Goal: Navigation & Orientation: Understand site structure

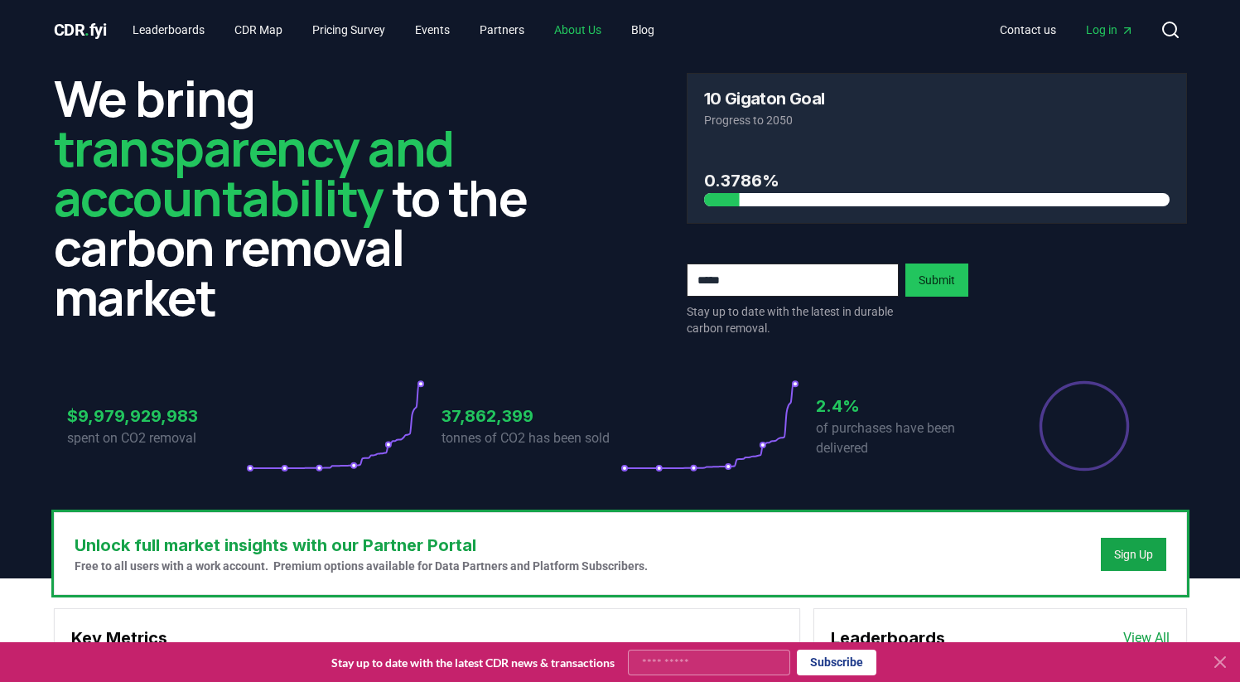
click at [607, 27] on link "About Us" at bounding box center [578, 30] width 74 height 30
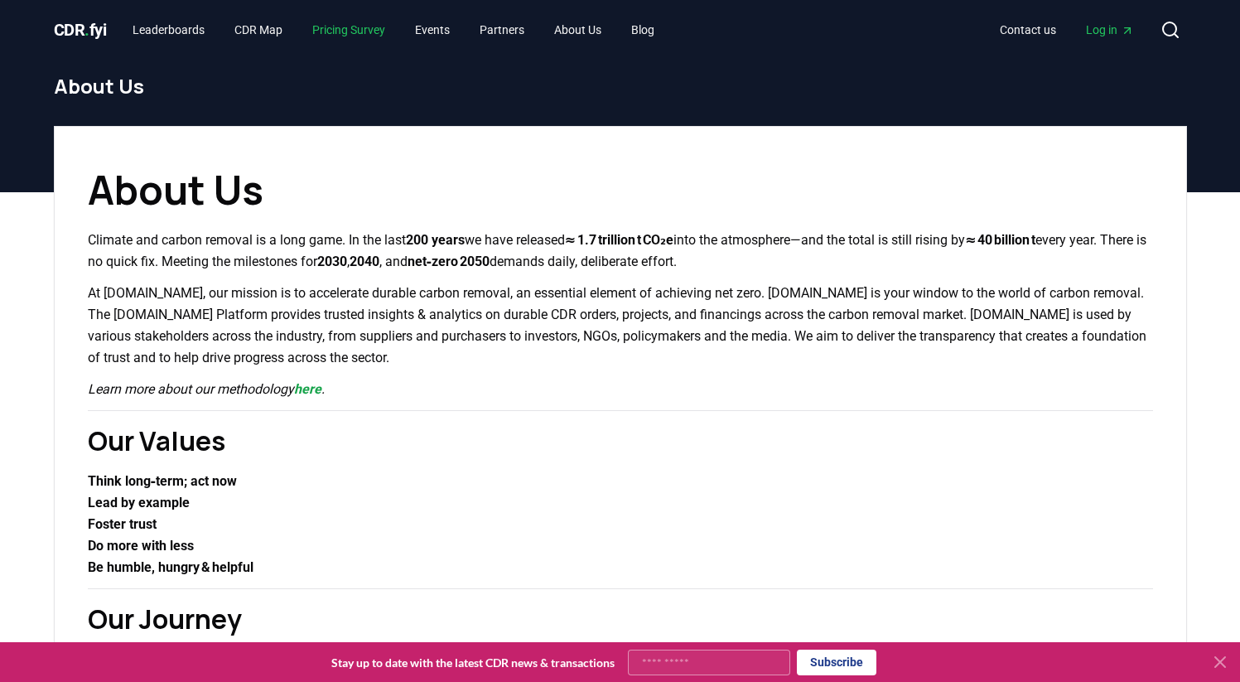
click at [370, 35] on link "Pricing Survey" at bounding box center [348, 30] width 99 height 30
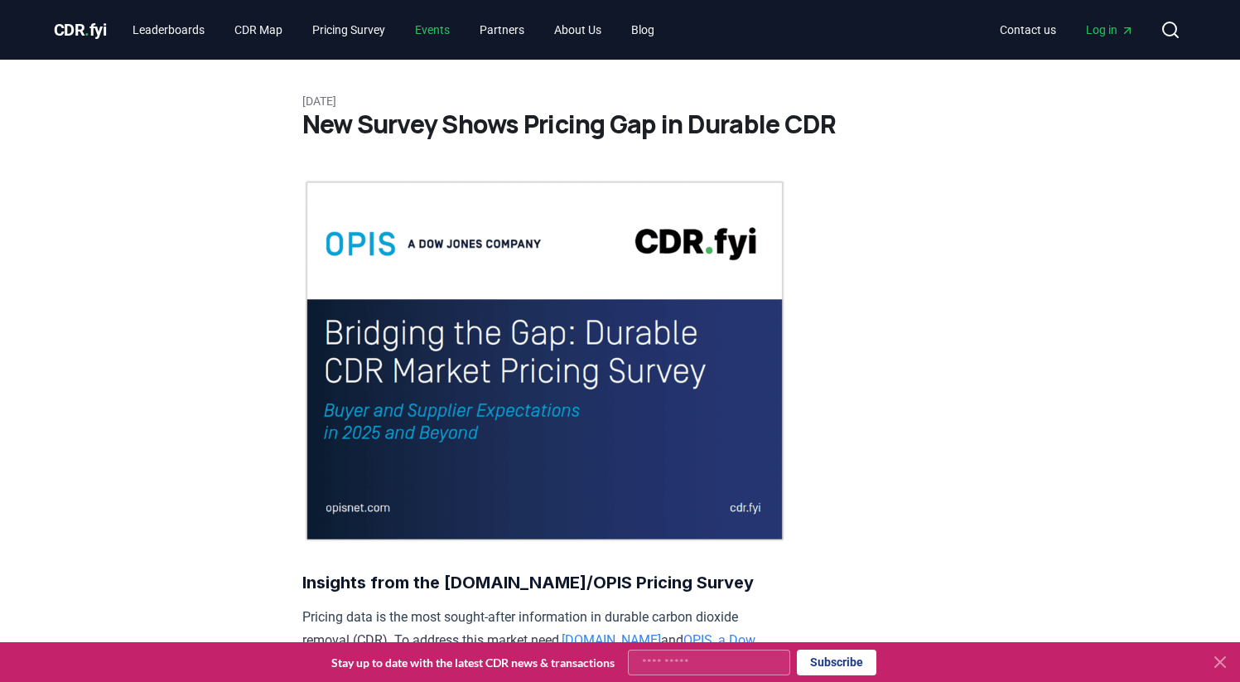
click at [460, 30] on link "Events" at bounding box center [432, 30] width 61 height 30
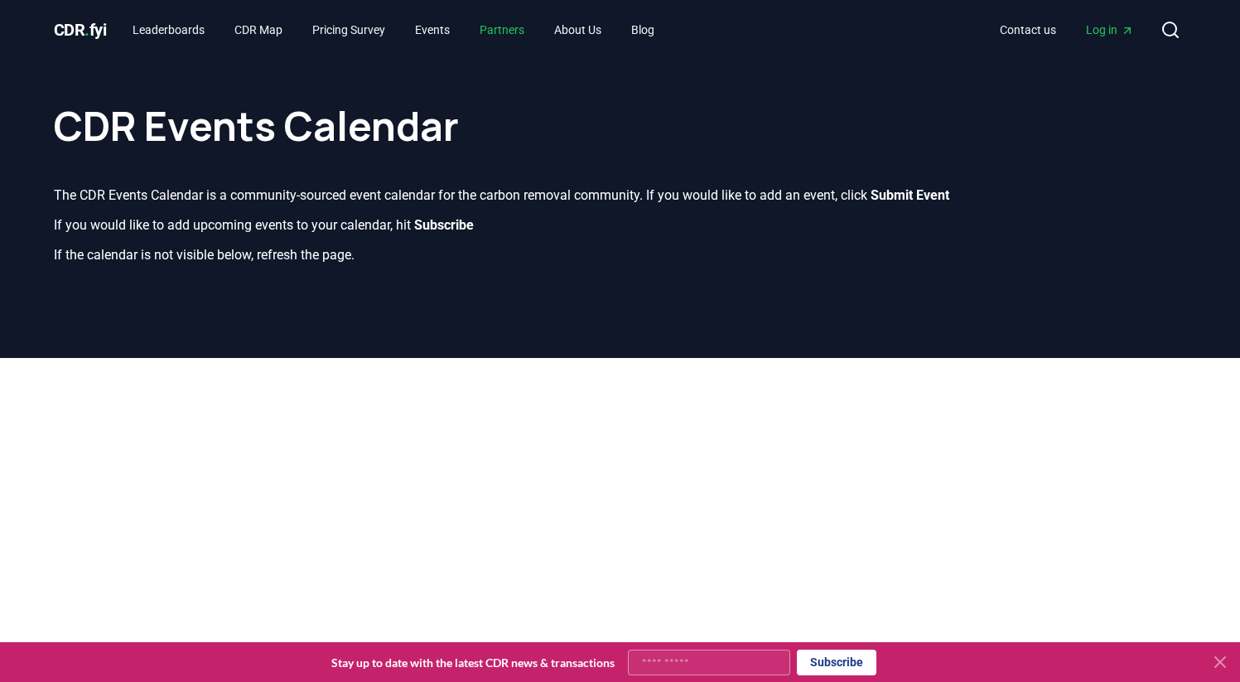
click at [526, 31] on link "Partners" at bounding box center [502, 30] width 71 height 30
